Goal: Transaction & Acquisition: Subscribe to service/newsletter

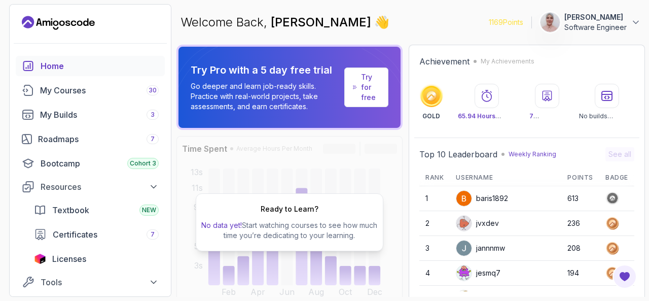
click at [372, 84] on p "Try for free" at bounding box center [370, 87] width 19 height 30
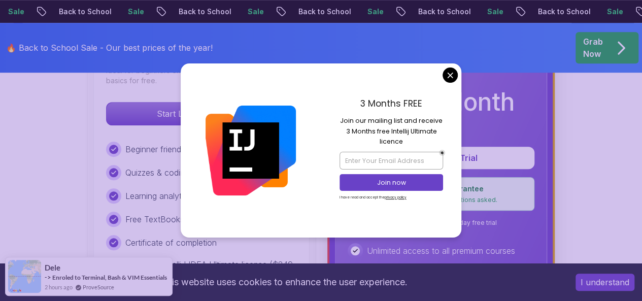
scroll to position [355, 0]
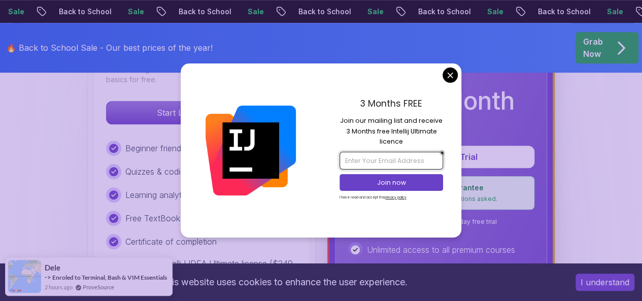
click at [383, 163] on input "email" at bounding box center [391, 160] width 104 height 17
type input "soumaya.ouertani1@gmail.com"
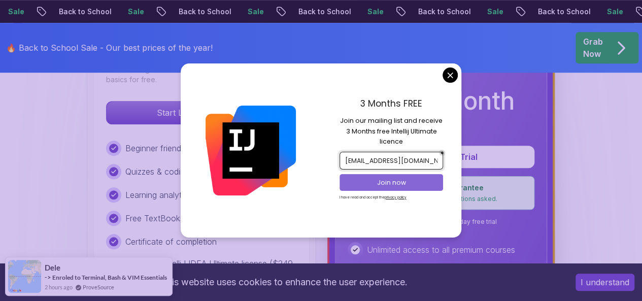
click at [380, 181] on p "Join now" at bounding box center [391, 182] width 84 height 9
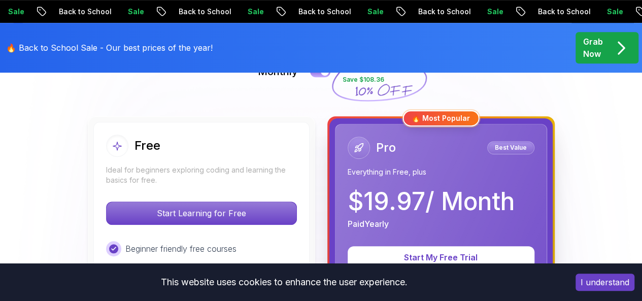
scroll to position [203, 0]
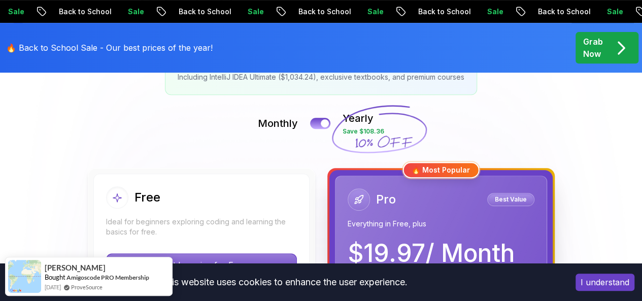
click at [599, 286] on button "I understand" at bounding box center [604, 281] width 59 height 17
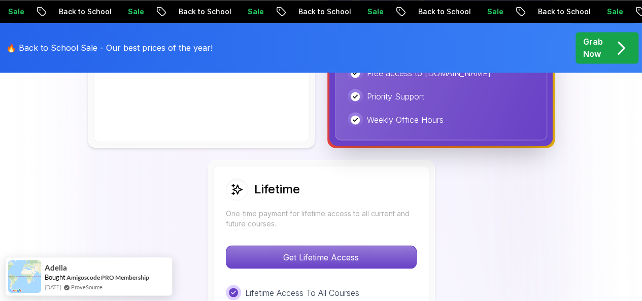
scroll to position [761, 0]
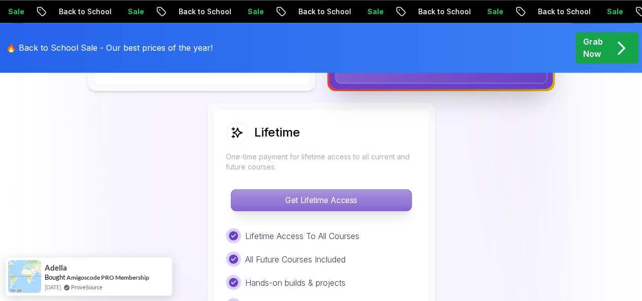
click at [329, 195] on p "Get Lifetime Access" at bounding box center [321, 199] width 180 height 21
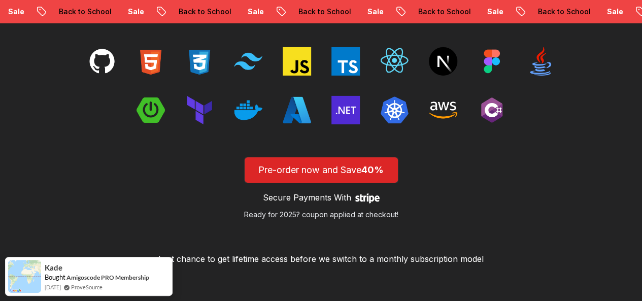
scroll to position [1624, 0]
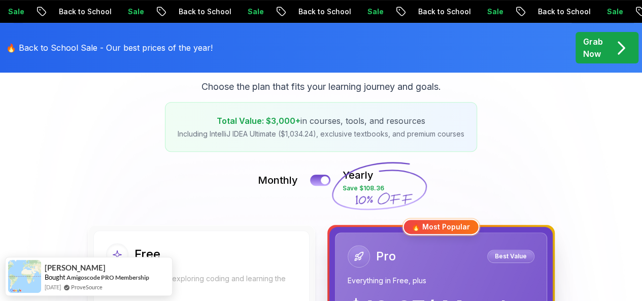
scroll to position [101, 0]
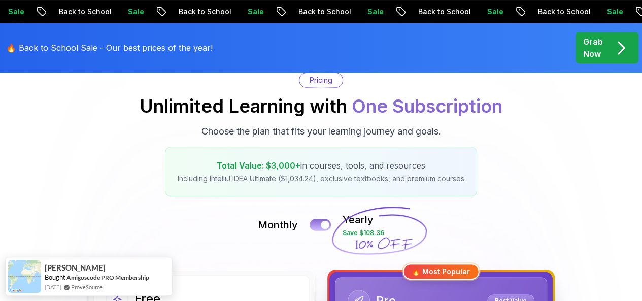
click at [314, 224] on button at bounding box center [320, 225] width 21 height 12
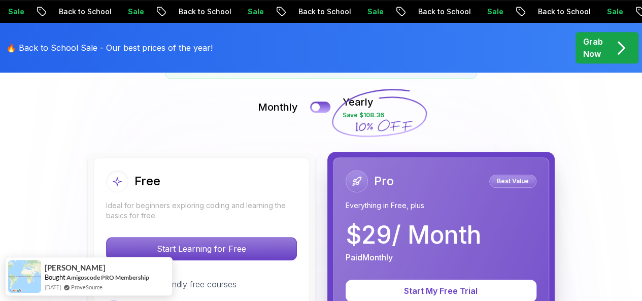
scroll to position [203, 0]
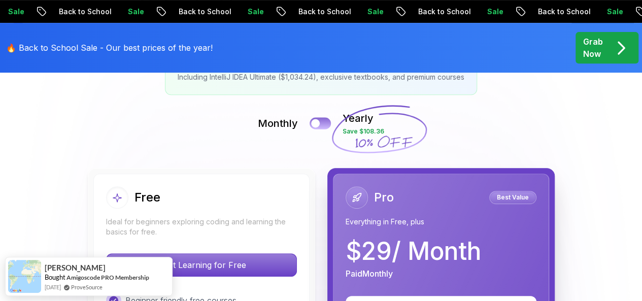
click at [328, 122] on button at bounding box center [320, 123] width 21 height 12
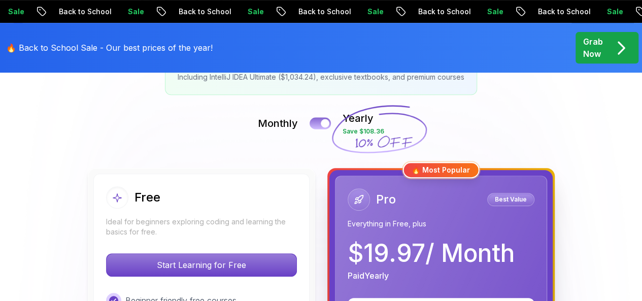
click at [318, 121] on button at bounding box center [320, 123] width 21 height 12
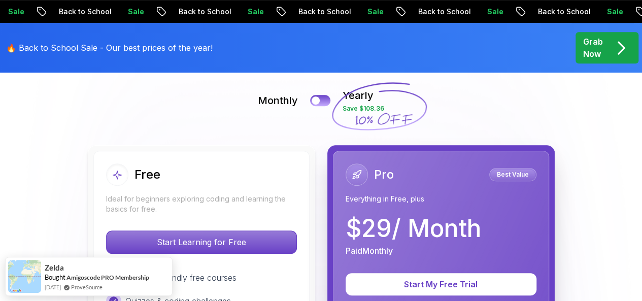
scroll to position [304, 0]
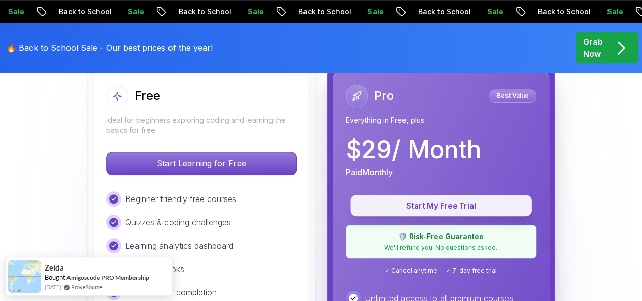
click at [404, 203] on p "Start My Free Trial" at bounding box center [441, 206] width 158 height 12
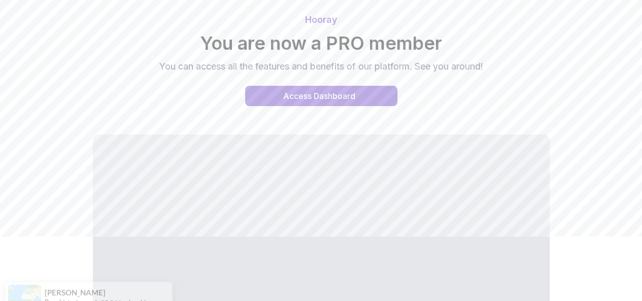
scroll to position [101, 0]
